Goal: Task Accomplishment & Management: Manage account settings

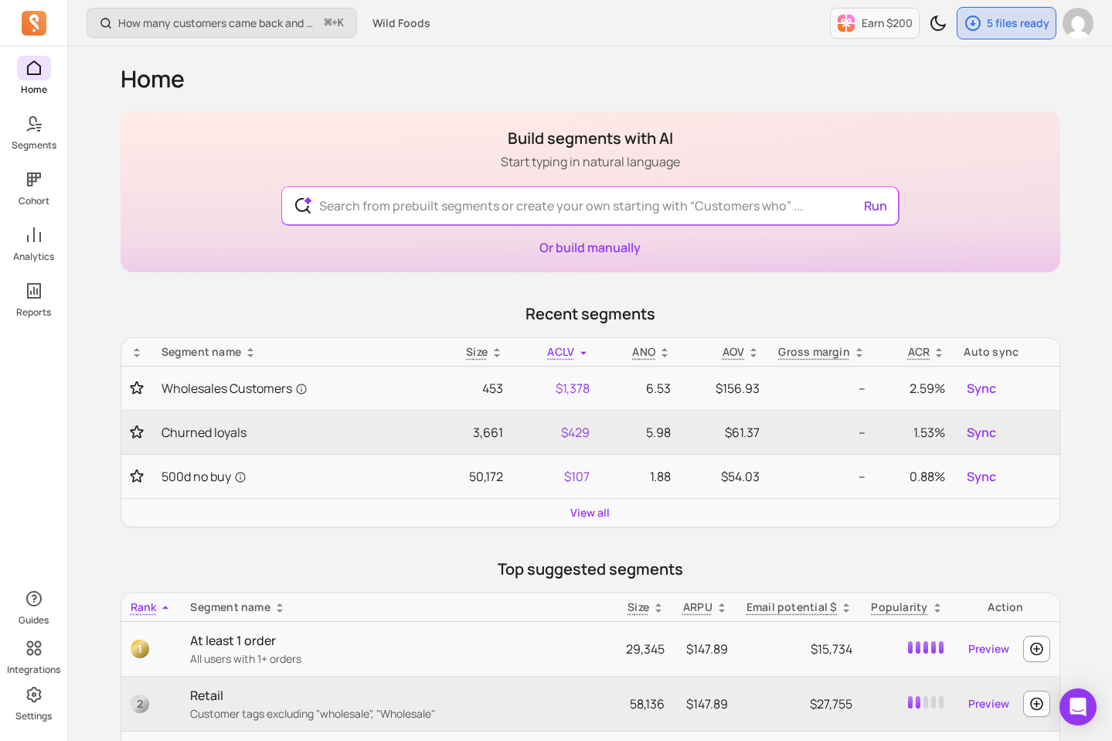
click at [38, 32] on icon at bounding box center [34, 23] width 25 height 25
click at [34, 691] on icon at bounding box center [34, 694] width 19 height 19
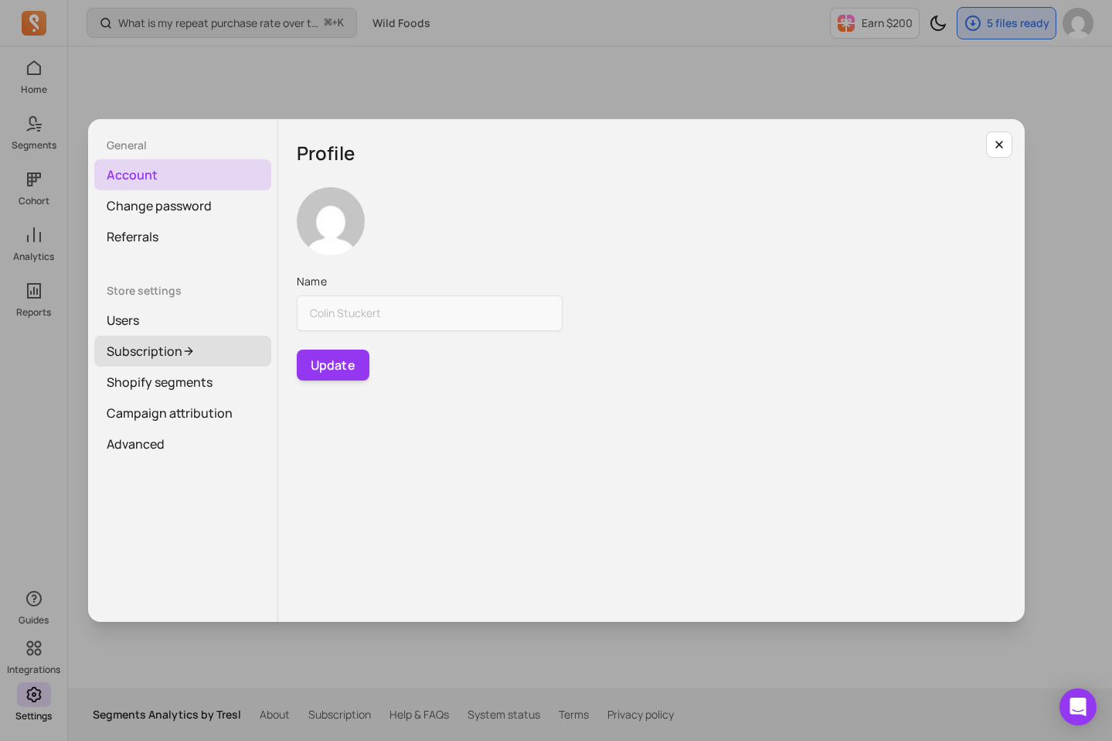
click at [178, 359] on link "Subscription" at bounding box center [182, 350] width 177 height 31
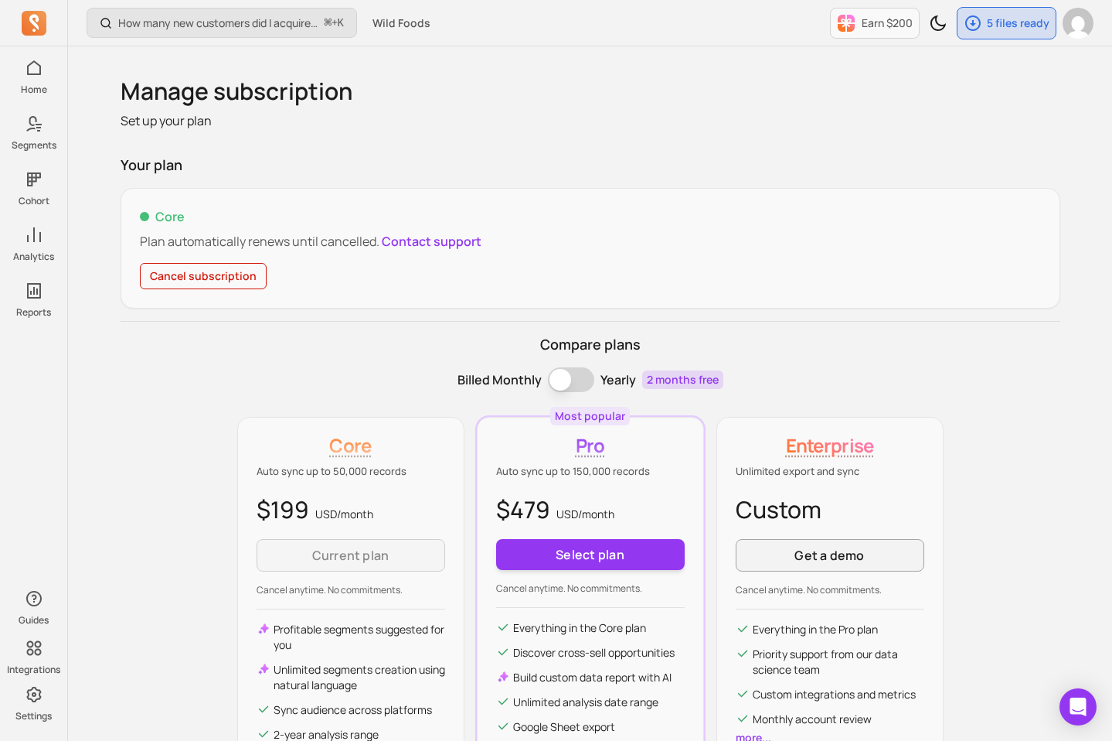
click at [246, 259] on div "Core Plan automatically renews until cancelled. Contact support Cancel subscrip…" at bounding box center [591, 248] width 940 height 121
click at [241, 279] on button "Cancel subscription" at bounding box center [203, 276] width 127 height 26
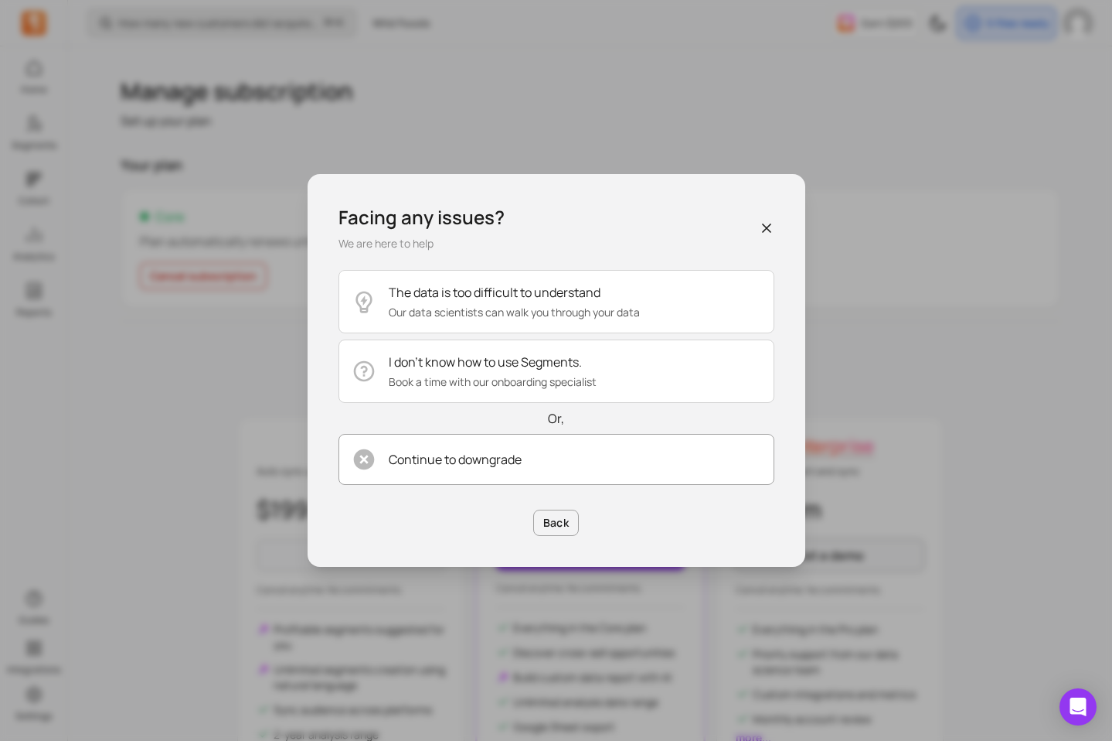
click at [509, 459] on p "Continue to downgrade" at bounding box center [455, 459] width 133 height 19
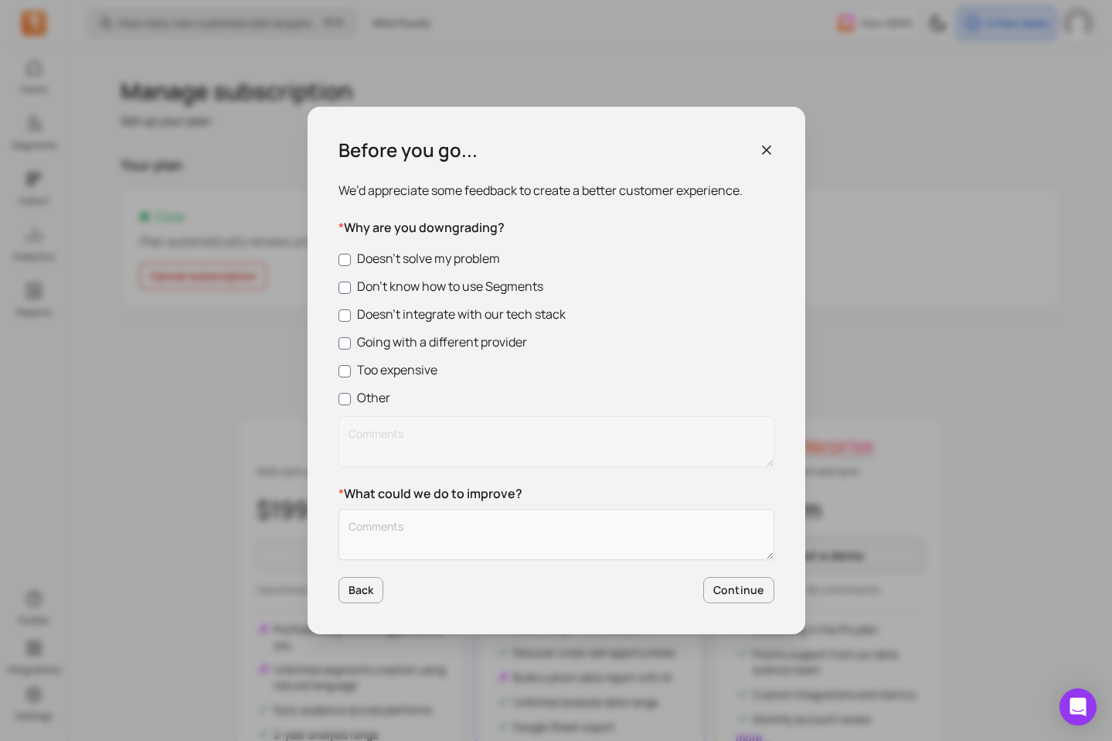
click at [369, 376] on label "Too expensive" at bounding box center [557, 369] width 436 height 19
click at [351, 376] on input "Too expensive" at bounding box center [345, 371] width 12 height 12
checkbox input "true"
click at [402, 519] on textarea "Customer Feedback" at bounding box center [557, 534] width 436 height 51
